Goal: Complete application form

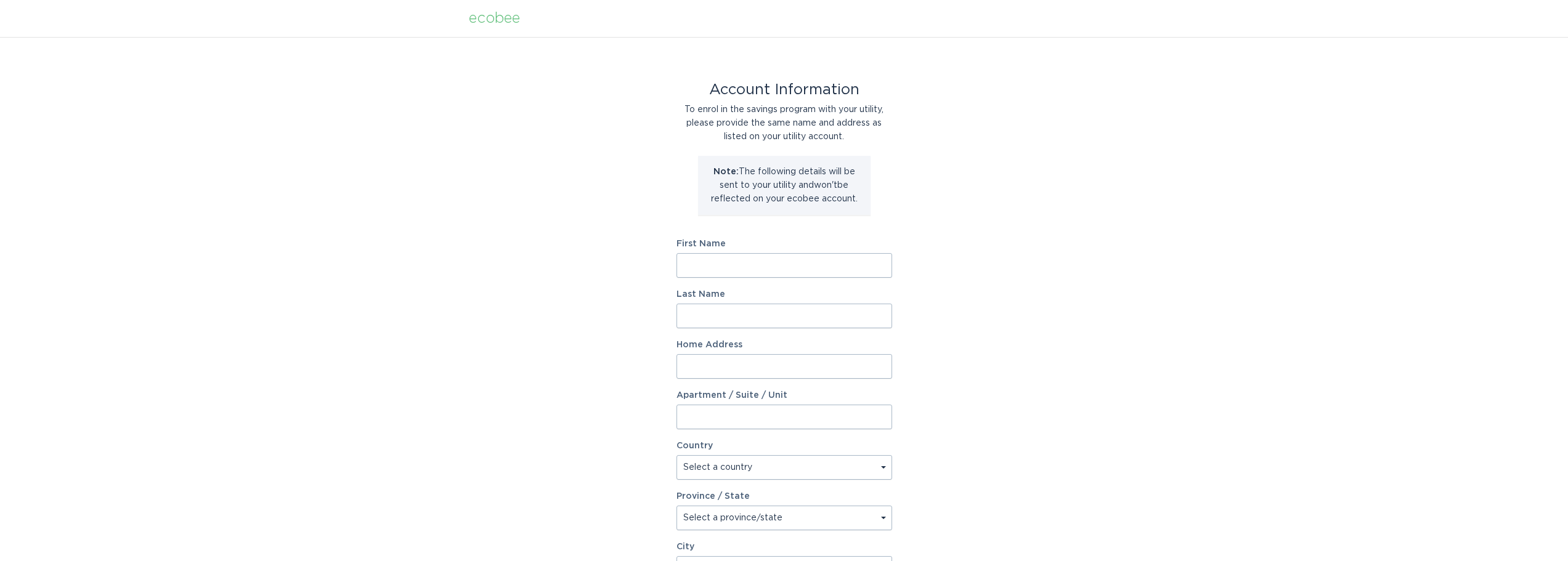
click at [726, 267] on input "First Name" at bounding box center [784, 265] width 216 height 25
type input "[PERSON_NAME]"
type input "Lay"
click at [712, 361] on input "Home Address" at bounding box center [784, 366] width 216 height 25
drag, startPoint x: 861, startPoint y: 367, endPoint x: 795, endPoint y: 363, distance: 66.1
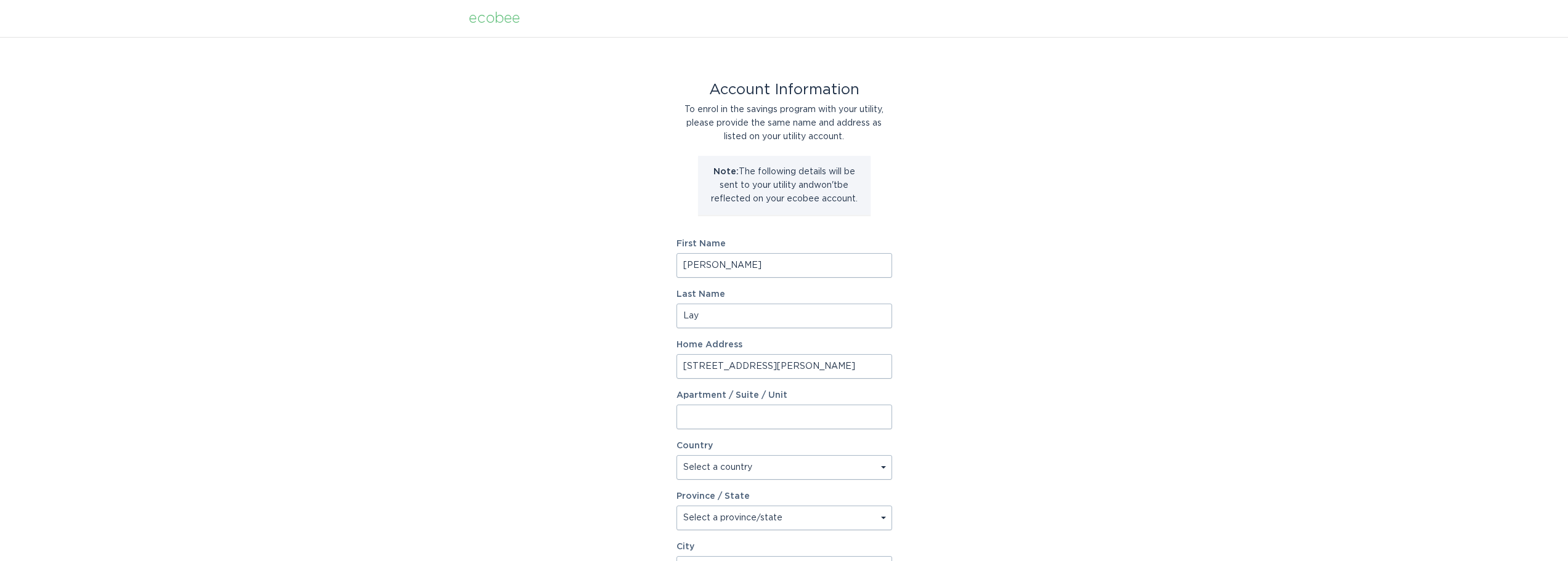
click at [795, 363] on input "[STREET_ADDRESS][PERSON_NAME]" at bounding box center [784, 366] width 216 height 25
type input "[STREET_ADDRESS][PERSON_NAME]"
click at [718, 418] on input "Apartment / Suite / Unit" at bounding box center [784, 417] width 216 height 25
paste input "Apt 405"
type input "Apt 405"
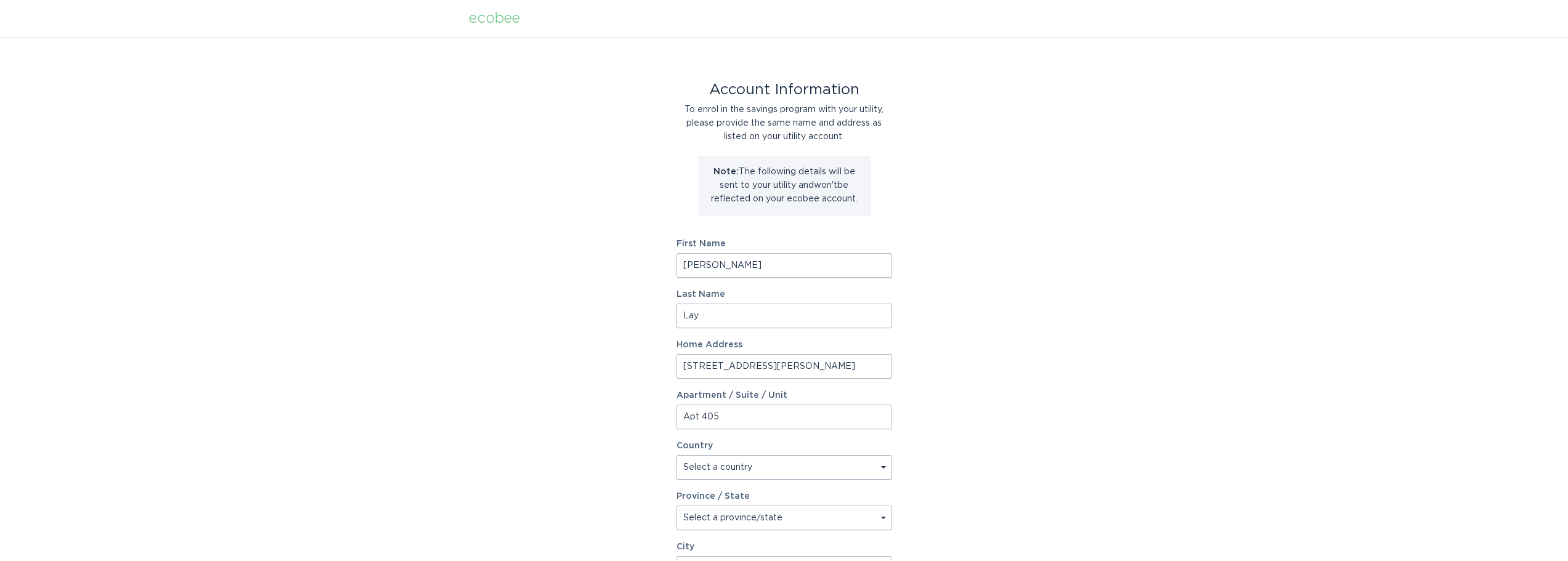
click at [793, 374] on input "[STREET_ADDRESS][PERSON_NAME]" at bounding box center [784, 366] width 216 height 25
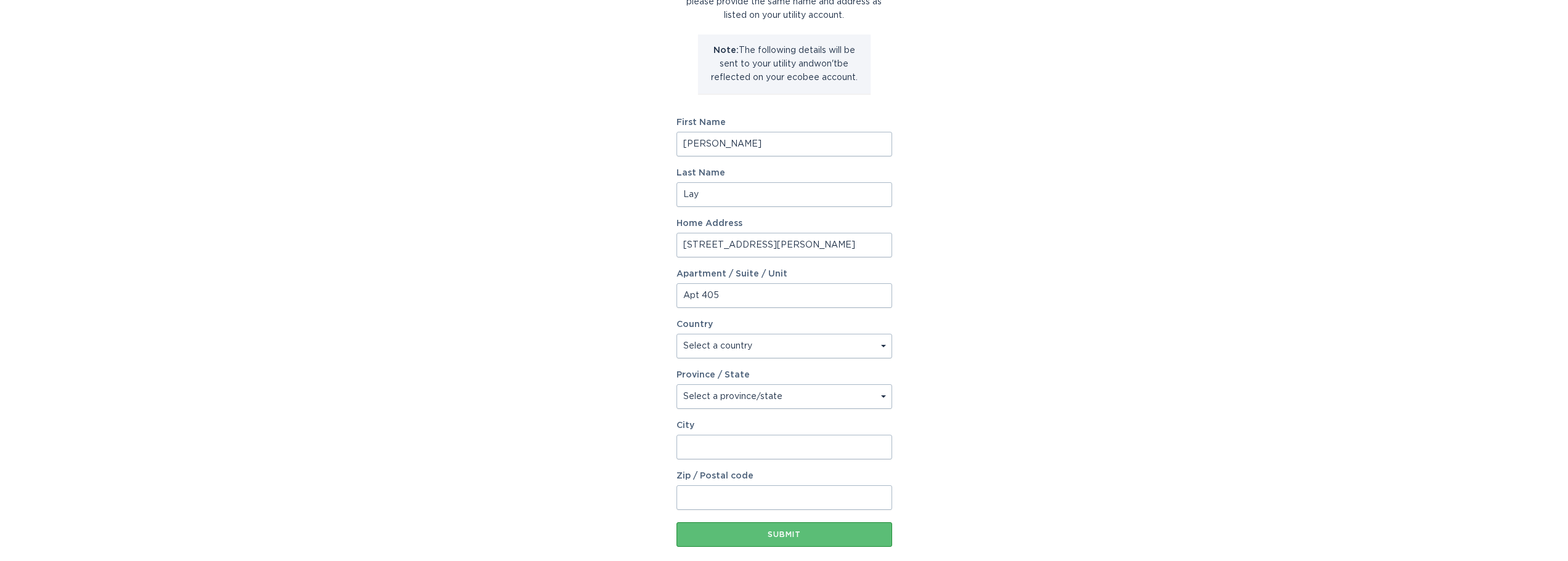
type input "[STREET_ADDRESS][PERSON_NAME]"
drag, startPoint x: 828, startPoint y: 346, endPoint x: 820, endPoint y: 348, distance: 8.2
click at [828, 346] on select "Select a country [GEOGRAPHIC_DATA] [GEOGRAPHIC_DATA]" at bounding box center [784, 346] width 216 height 25
drag, startPoint x: 820, startPoint y: 348, endPoint x: 785, endPoint y: 363, distance: 38.1
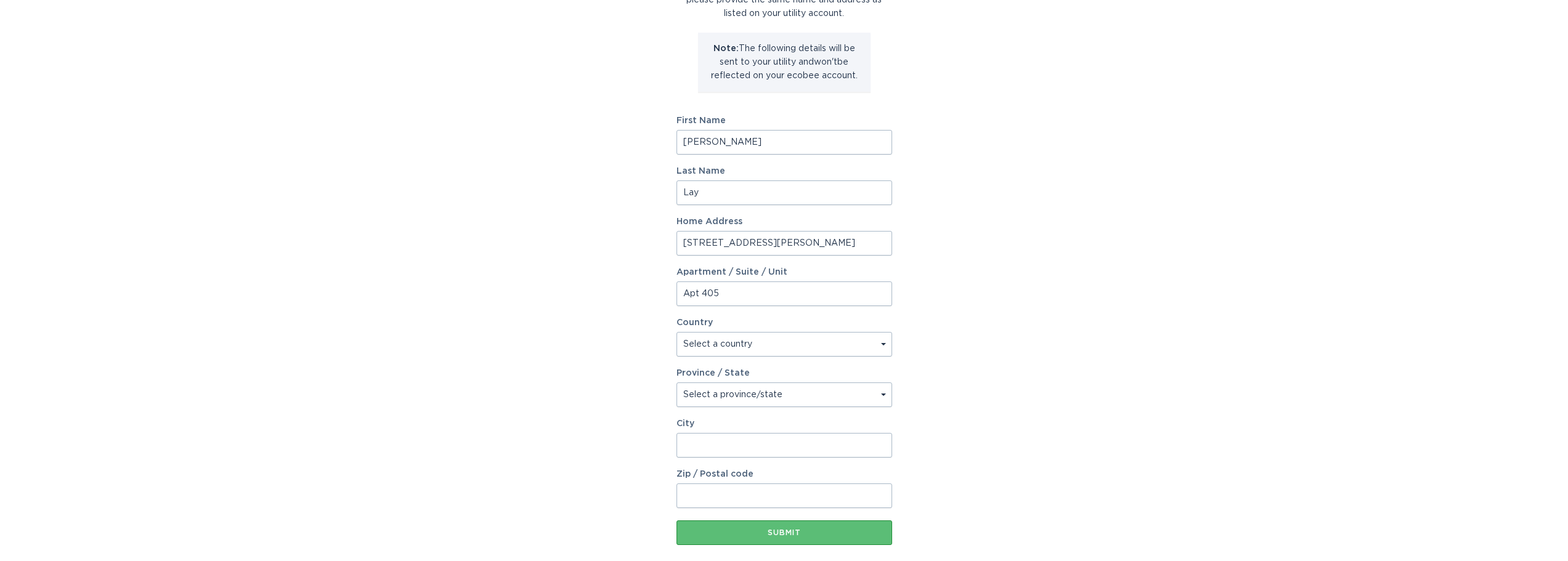
click at [788, 361] on form "First Name [PERSON_NAME] Last Name Lay Home Address [STREET_ADDRESS][GEOGRAPHIC…" at bounding box center [784, 331] width 216 height 429
click at [785, 346] on select "Select a country [GEOGRAPHIC_DATA] [GEOGRAPHIC_DATA]" at bounding box center [784, 344] width 216 height 25
select select "US"
click at [676, 332] on select "Select a country [GEOGRAPHIC_DATA] [GEOGRAPHIC_DATA]" at bounding box center [784, 344] width 216 height 25
click at [724, 396] on select "Select a province/state [US_STATE] [US_STATE] [US_STATE] [US_STATE] [US_STATE] …" at bounding box center [784, 395] width 216 height 25
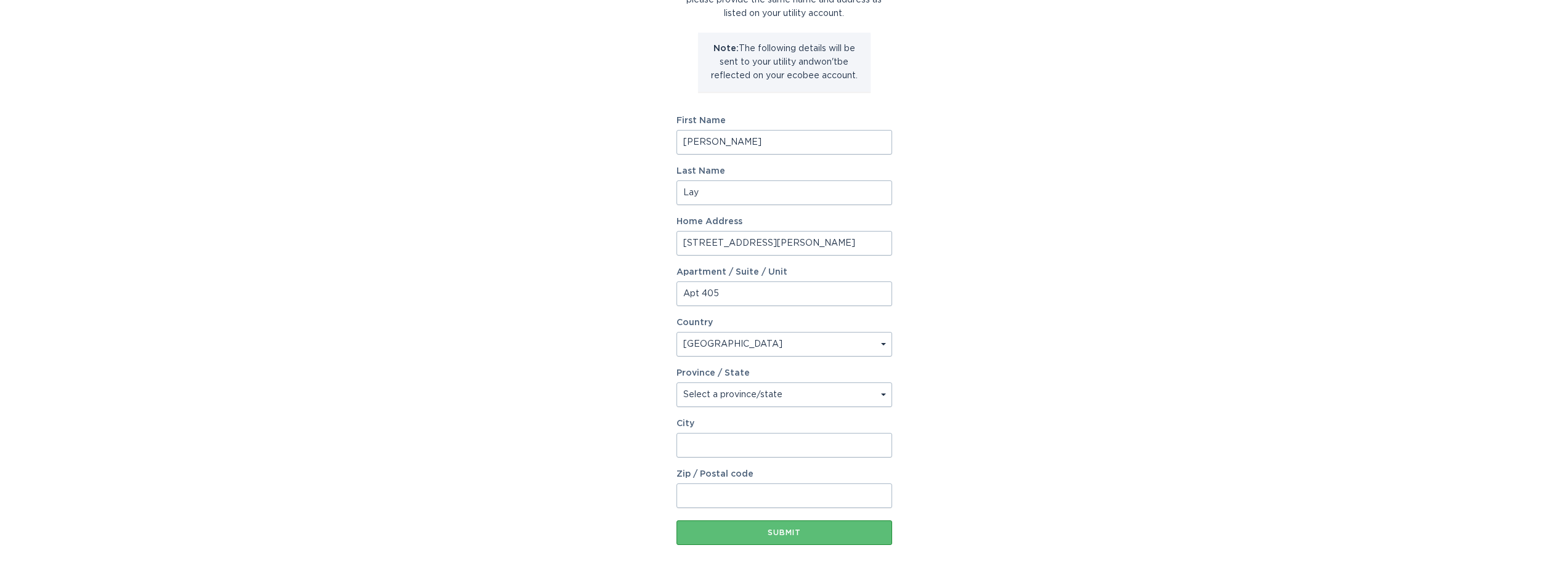
select select "CA"
click at [676, 383] on select "Select a province/state [US_STATE] [US_STATE] [US_STATE] [US_STATE] [US_STATE] …" at bounding box center [784, 395] width 216 height 25
click at [725, 448] on input "City" at bounding box center [784, 446] width 216 height 25
drag, startPoint x: 721, startPoint y: 444, endPoint x: 638, endPoint y: 441, distance: 83.1
click at [638, 441] on div "Account Information To enrol in the savings program with your utility, please p…" at bounding box center [784, 254] width 1568 height 681
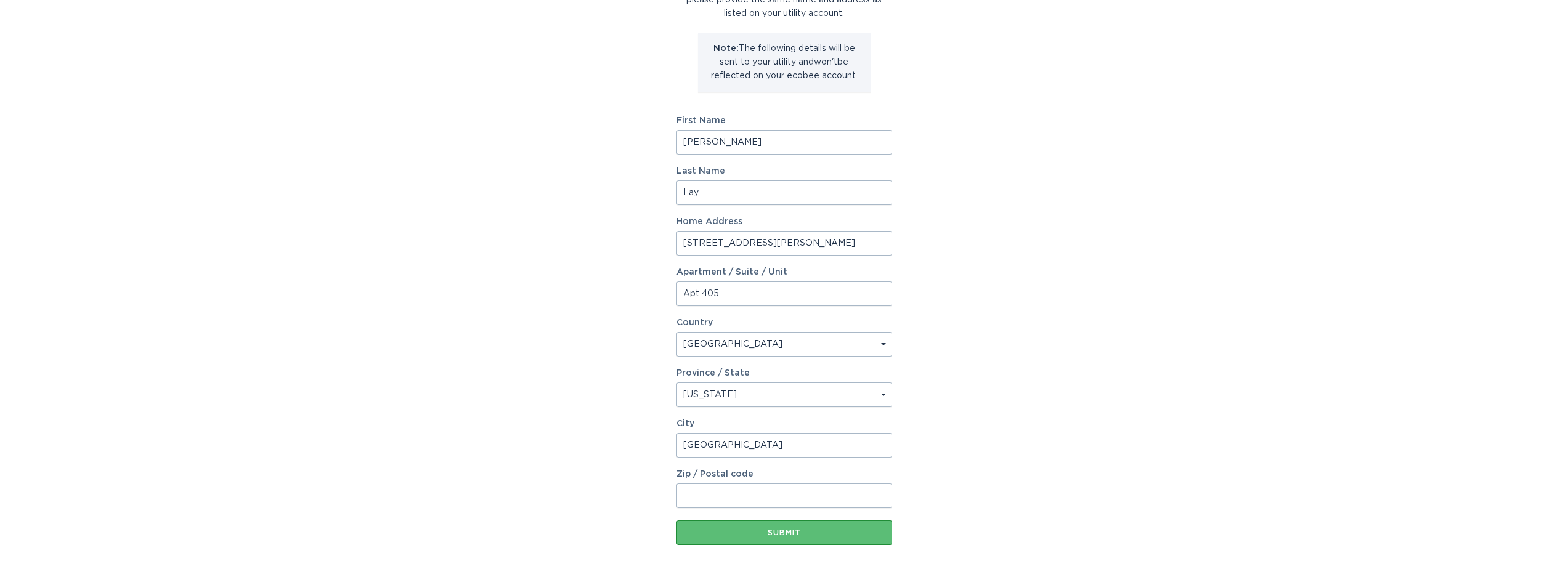
type input "[GEOGRAPHIC_DATA]"
click at [731, 498] on input "Zip / Postal code" at bounding box center [784, 496] width 216 height 25
type input "90025"
drag, startPoint x: 924, startPoint y: 203, endPoint x: 1033, endPoint y: 244, distance: 116.5
click at [980, 220] on div "Account Information To enrol in the savings program with your utility, please p…" at bounding box center [784, 254] width 1568 height 681
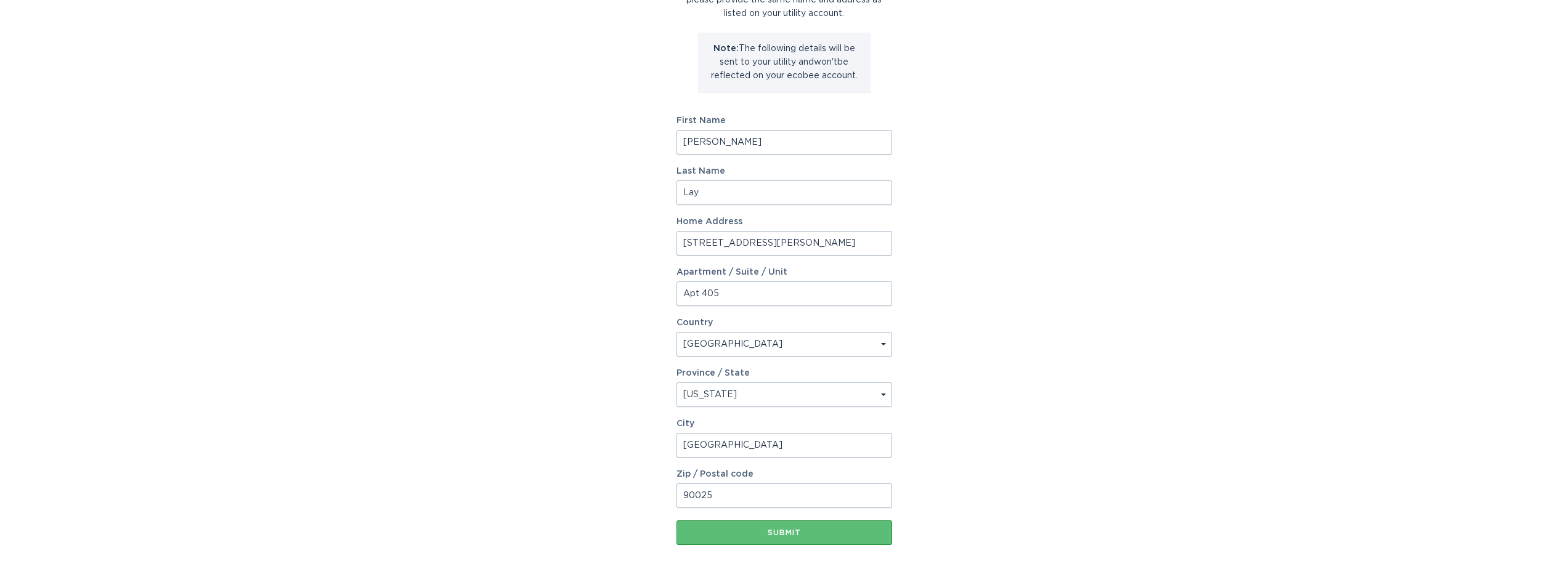
click at [1047, 254] on div "Account Information To enrol in the savings program with your utility, please p…" at bounding box center [784, 254] width 1568 height 681
click at [938, 205] on div "Account Information To enrol in the savings program with your utility, please p…" at bounding box center [784, 254] width 1568 height 681
click at [775, 534] on div "Submit" at bounding box center [784, 533] width 203 height 7
